Goal: Task Accomplishment & Management: Complete application form

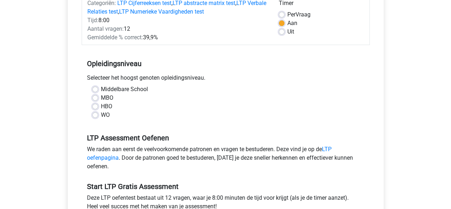
scroll to position [114, 0]
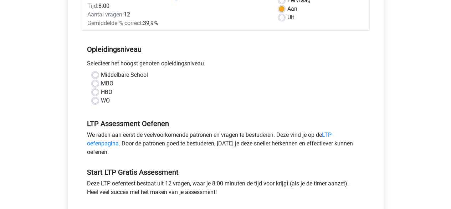
click at [101, 84] on label "MBO" at bounding box center [107, 83] width 12 height 9
click at [93, 84] on input "MBO" at bounding box center [95, 82] width 6 height 7
radio input "true"
click at [92, 88] on input "HBO" at bounding box center [95, 91] width 6 height 7
radio input "true"
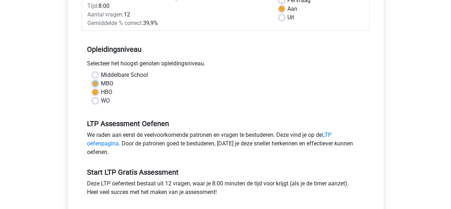
click at [92, 79] on input "MBO" at bounding box center [95, 82] width 6 height 7
radio input "true"
click at [393, 75] on div "LTP Gratis Oefen Assessment Categoriën: LTP Cijferreeksen test , LTP abstracte …" at bounding box center [225, 95] width 339 height 325
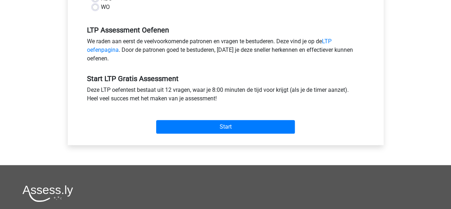
scroll to position [218, 0]
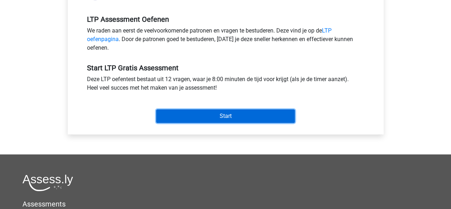
click at [228, 119] on input "Start" at bounding box center [225, 116] width 139 height 14
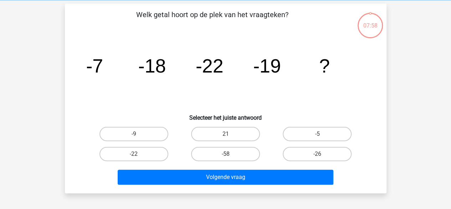
scroll to position [23, 0]
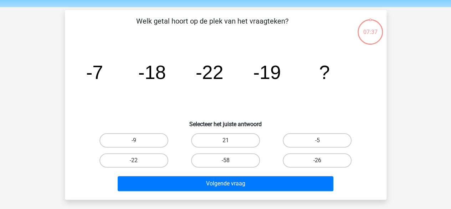
click at [294, 158] on label "-26" at bounding box center [317, 160] width 69 height 14
click at [317, 160] on input "-26" at bounding box center [319, 162] width 5 height 5
radio input "true"
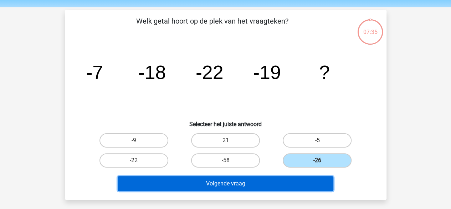
click at [263, 181] on button "Volgende vraag" at bounding box center [226, 183] width 216 height 15
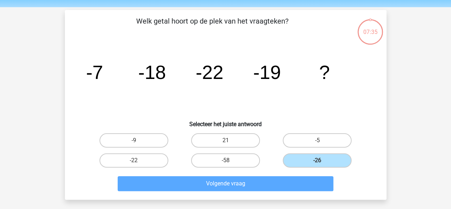
scroll to position [33, 0]
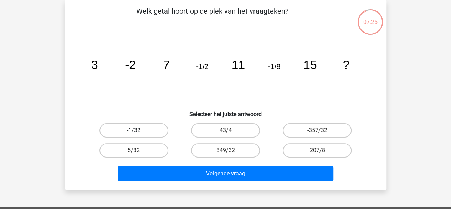
click at [149, 132] on label "-1/32" at bounding box center [133, 130] width 69 height 14
click at [138, 132] on input "-1/32" at bounding box center [136, 132] width 5 height 5
radio input "true"
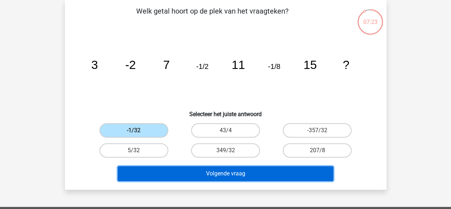
click at [206, 176] on button "Volgende vraag" at bounding box center [226, 173] width 216 height 15
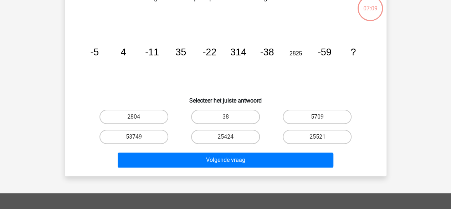
scroll to position [35, 0]
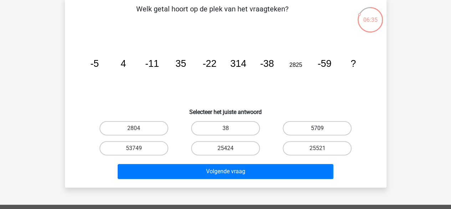
click at [286, 125] on label "5709" at bounding box center [317, 128] width 69 height 14
click at [317, 128] on input "5709" at bounding box center [319, 130] width 5 height 5
radio input "true"
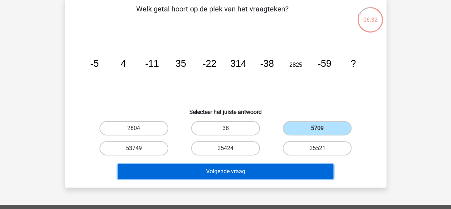
click at [249, 169] on button "Volgende vraag" at bounding box center [226, 171] width 216 height 15
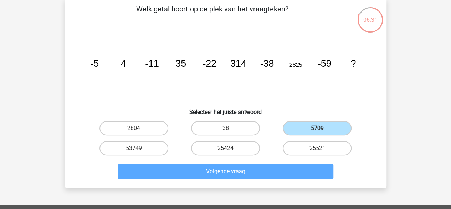
scroll to position [33, 0]
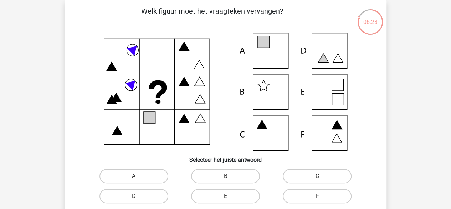
click at [214, 25] on p "Welk figuur moet het vraagteken vervangen?" at bounding box center [212, 16] width 272 height 21
click at [237, 192] on label "E" at bounding box center [225, 196] width 69 height 14
click at [230, 196] on input "E" at bounding box center [227, 198] width 5 height 5
radio input "true"
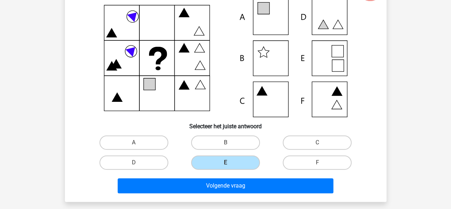
scroll to position [66, 0]
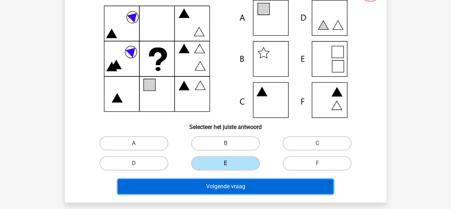
click at [280, 187] on button "Volgende vraag" at bounding box center [226, 186] width 216 height 15
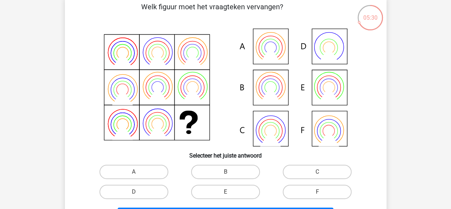
scroll to position [57, 0]
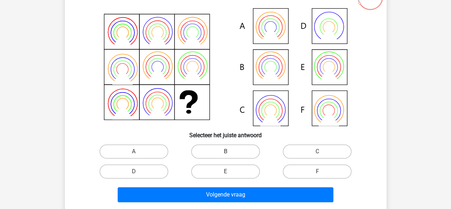
click at [240, 147] on label "B" at bounding box center [225, 151] width 69 height 14
click at [230, 151] on input "B" at bounding box center [227, 153] width 5 height 5
radio input "true"
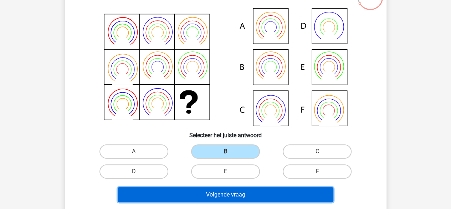
click at [248, 192] on button "Volgende vraag" at bounding box center [226, 194] width 216 height 15
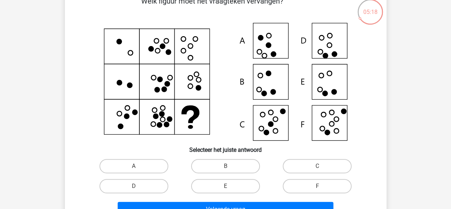
scroll to position [44, 0]
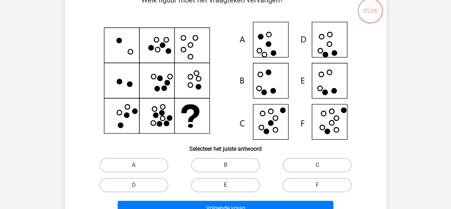
click at [243, 182] on label "E" at bounding box center [225, 185] width 69 height 14
click at [230, 185] on input "E" at bounding box center [227, 187] width 5 height 5
radio input "true"
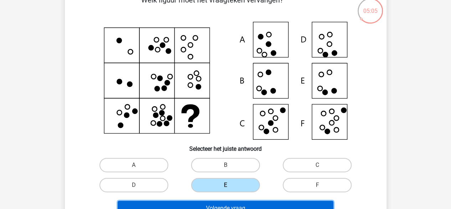
click at [245, 203] on button "Volgende vraag" at bounding box center [226, 207] width 216 height 15
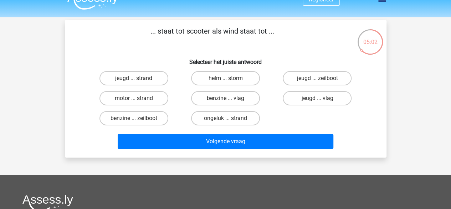
scroll to position [12, 0]
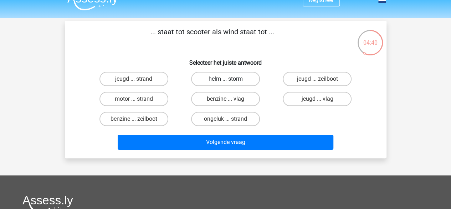
click at [236, 79] on label "helm ... storm" at bounding box center [225, 79] width 69 height 14
click at [230, 79] on input "helm ... storm" at bounding box center [227, 81] width 5 height 5
radio input "true"
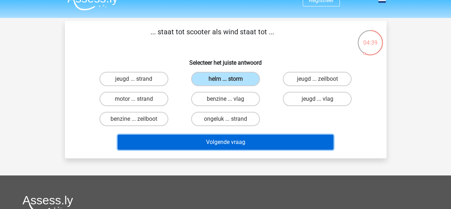
click at [256, 143] on button "Volgende vraag" at bounding box center [226, 141] width 216 height 15
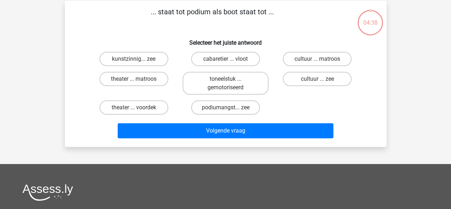
scroll to position [33, 0]
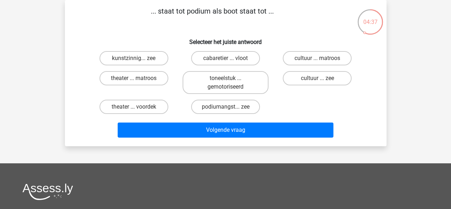
drag, startPoint x: 447, startPoint y: 72, endPoint x: 446, endPoint y: 63, distance: 8.6
click at [446, 63] on div "Registreer" at bounding box center [225, 159] width 451 height 384
drag, startPoint x: 447, startPoint y: 50, endPoint x: 446, endPoint y: 43, distance: 6.1
click at [446, 43] on div "Registreer" at bounding box center [225, 159] width 451 height 384
click at [245, 55] on label "cabaretier ... vloot" at bounding box center [225, 58] width 69 height 14
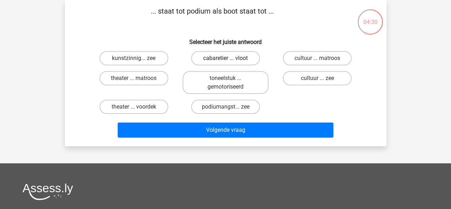
click at [230, 58] on input "cabaretier ... vloot" at bounding box center [227, 60] width 5 height 5
radio input "true"
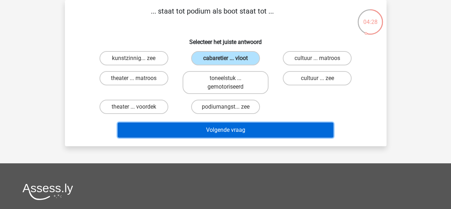
click at [225, 128] on button "Volgende vraag" at bounding box center [226, 129] width 216 height 15
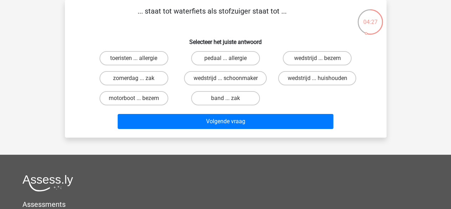
scroll to position [2, 0]
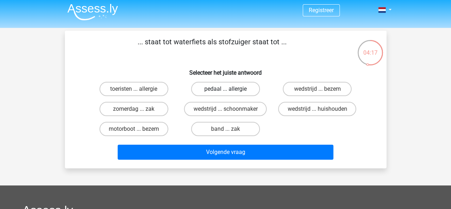
click at [242, 89] on label "pedaal ... allergie" at bounding box center [225, 89] width 69 height 14
click at [230, 89] on input "pedaal ... allergie" at bounding box center [227, 91] width 5 height 5
radio input "true"
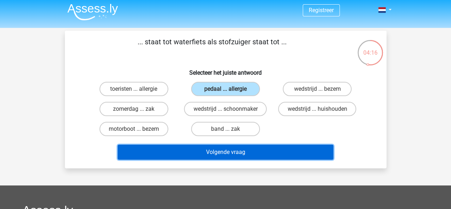
click at [243, 153] on button "Volgende vraag" at bounding box center [226, 151] width 216 height 15
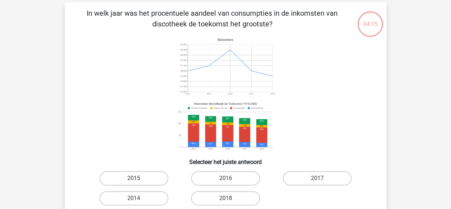
scroll to position [33, 0]
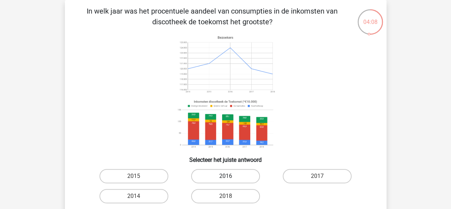
click at [223, 180] on label "2016" at bounding box center [225, 176] width 69 height 14
click at [225, 180] on input "2016" at bounding box center [227, 178] width 5 height 5
radio input "true"
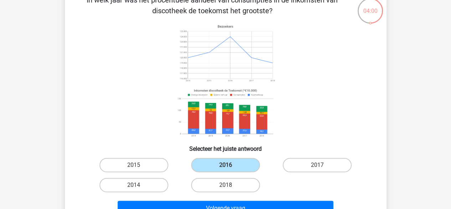
scroll to position [45, 0]
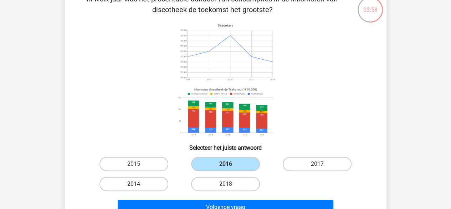
click at [145, 181] on label "2014" at bounding box center [133, 183] width 69 height 14
click at [138, 184] on input "2014" at bounding box center [136, 186] width 5 height 5
radio input "true"
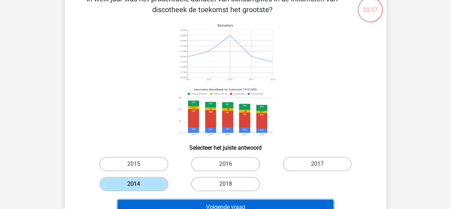
click at [206, 202] on button "Volgende vraag" at bounding box center [226, 206] width 216 height 15
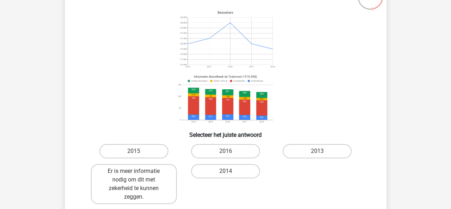
scroll to position [69, 0]
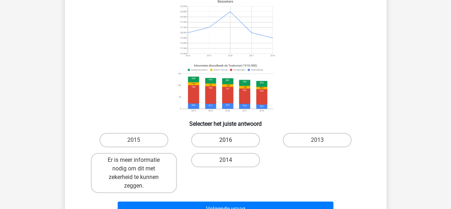
click at [253, 134] on label "2016" at bounding box center [225, 140] width 69 height 14
click at [230, 140] on input "2016" at bounding box center [227, 142] width 5 height 5
radio input "true"
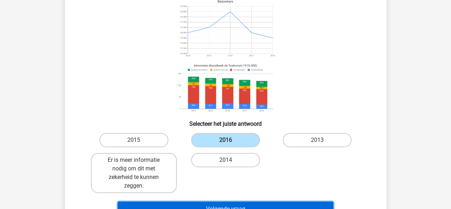
click at [252, 202] on button "Volgende vraag" at bounding box center [226, 208] width 216 height 15
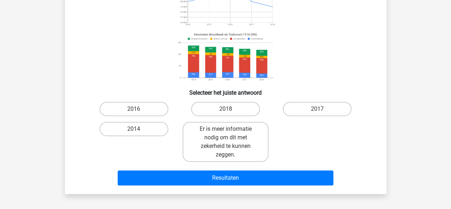
scroll to position [101, 0]
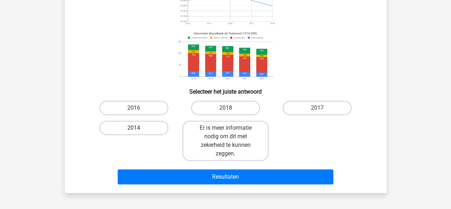
click at [154, 129] on label "2014" at bounding box center [133, 127] width 69 height 14
click at [138, 129] on input "2014" at bounding box center [136, 130] width 5 height 5
radio input "true"
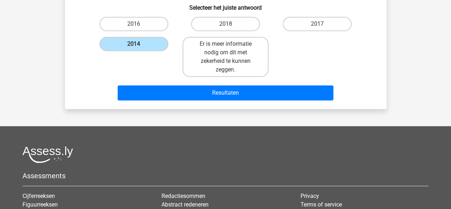
scroll to position [195, 0]
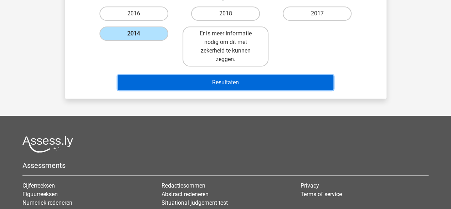
click at [229, 82] on button "Resultaten" at bounding box center [226, 82] width 216 height 15
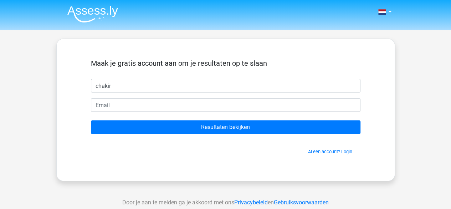
type input "chakir"
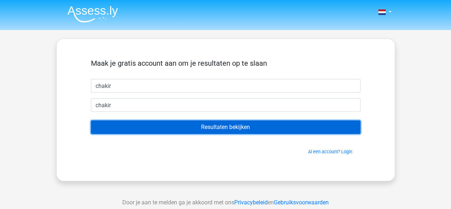
click at [301, 129] on input "Resultaten bekijken" at bounding box center [225, 127] width 269 height 14
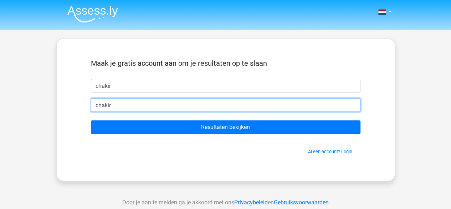
click at [251, 105] on input "chakir" at bounding box center [225, 105] width 269 height 14
type input "chakir2201@hotmail.com"
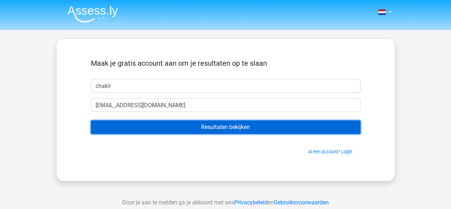
click at [158, 128] on input "Resultaten bekijken" at bounding box center [225, 127] width 269 height 14
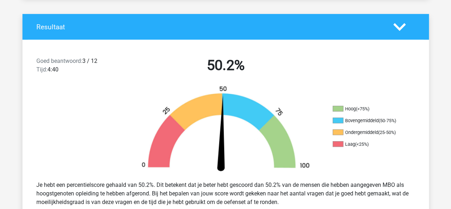
scroll to position [175, 0]
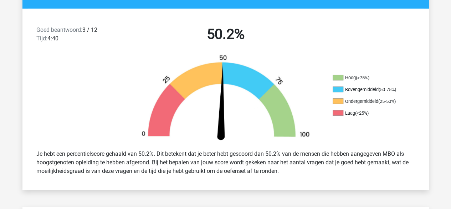
drag, startPoint x: 198, startPoint y: 75, endPoint x: 377, endPoint y: 42, distance: 182.1
click at [377, 42] on div "Goed beantwoord: 3 / 12 Tijd: 4:40 50.2%" at bounding box center [225, 35] width 406 height 37
